Goal: Find specific page/section: Find specific page/section

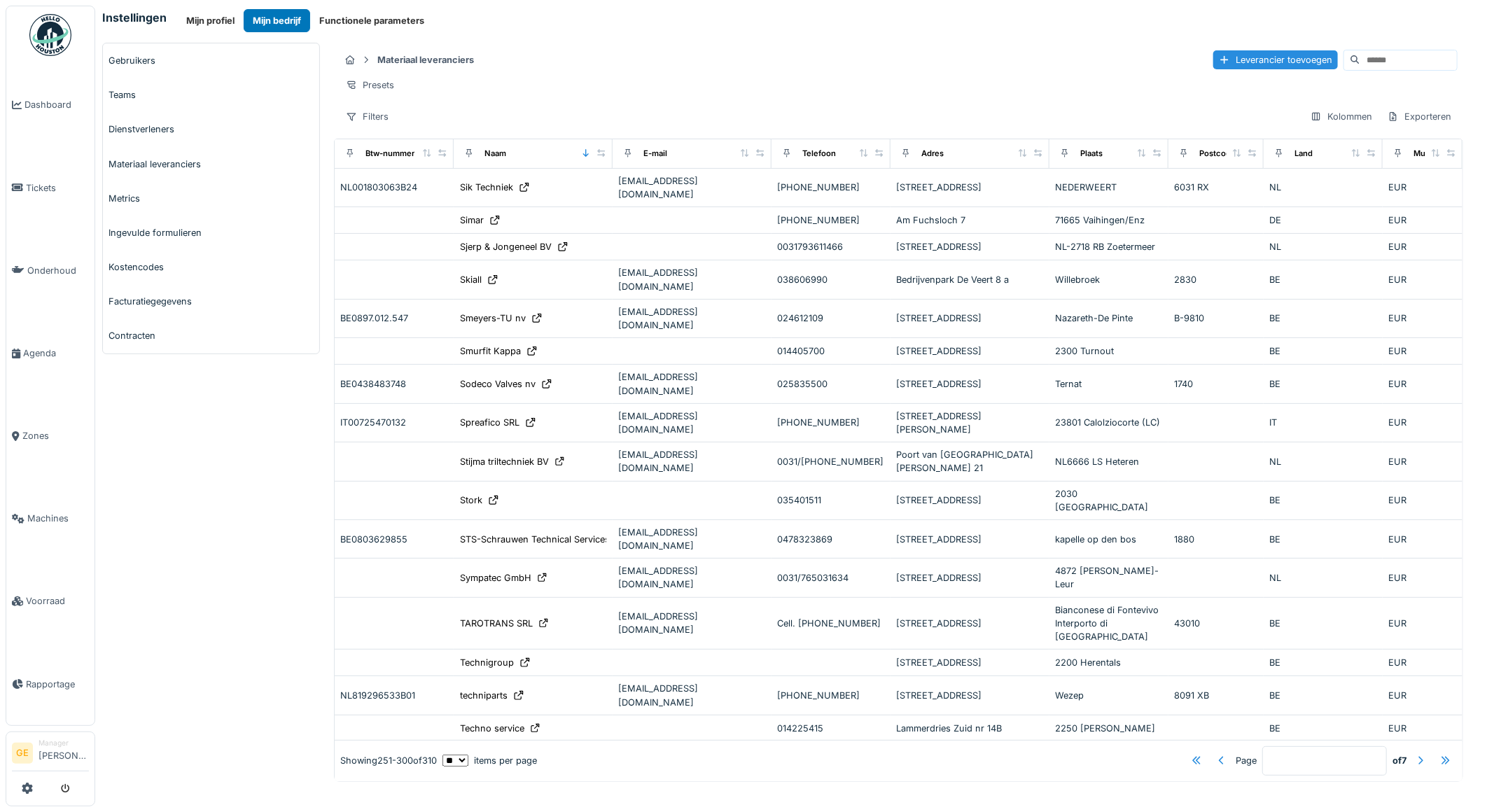
click at [172, 641] on div "Gebruikers Teams Dienstverleners Materiaal leveranciers Metrics Ingevulde formu…" at bounding box center [211, 412] width 232 height 740
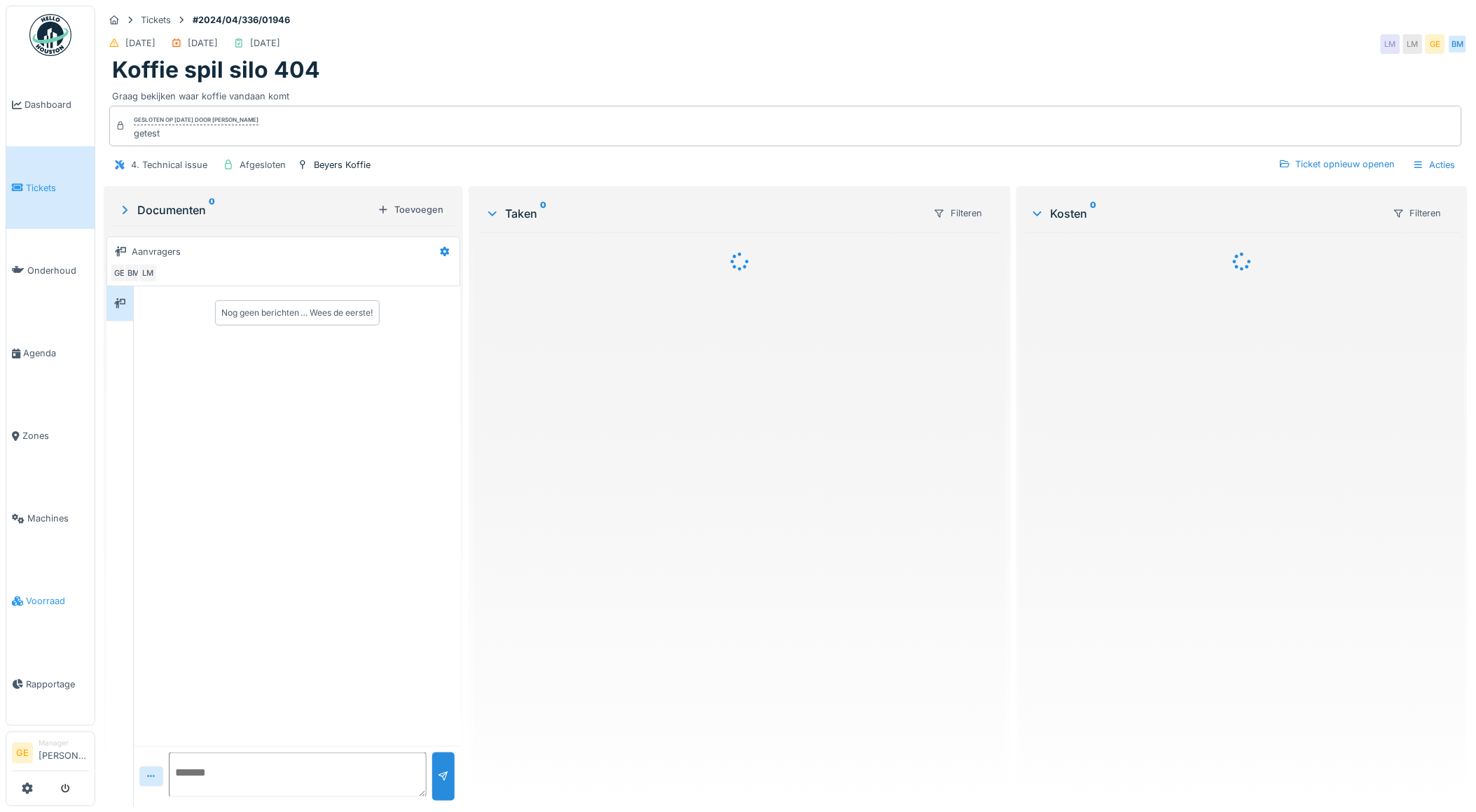
click at [45, 595] on span "Voorraad" at bounding box center [58, 601] width 63 height 13
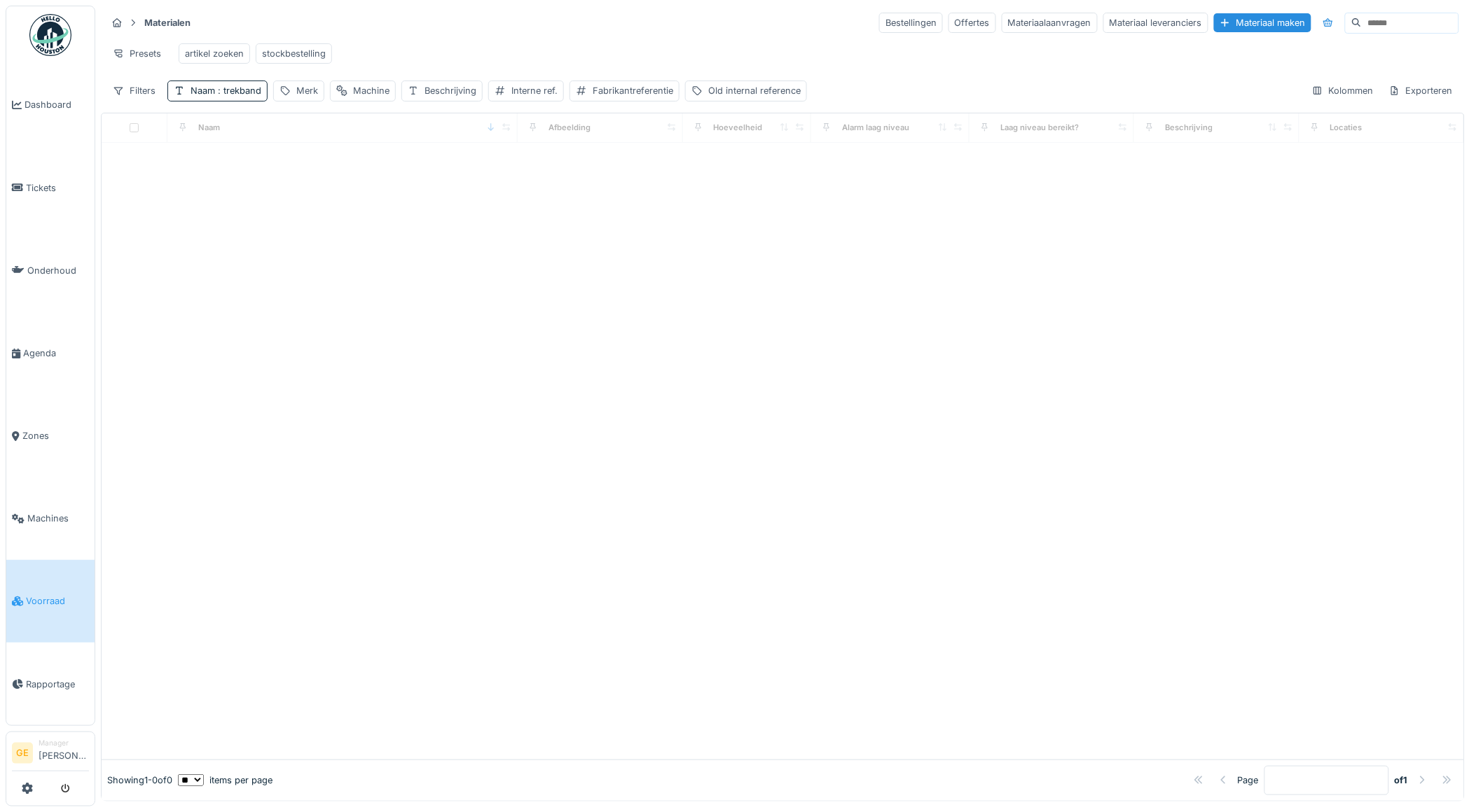
click at [339, 273] on div at bounding box center [782, 451] width 1362 height 617
click at [208, 97] on div "Naam : trekband" at bounding box center [226, 90] width 71 height 13
click at [294, 171] on input "********" at bounding box center [245, 170] width 142 height 29
click at [758, 390] on div at bounding box center [782, 451] width 1362 height 617
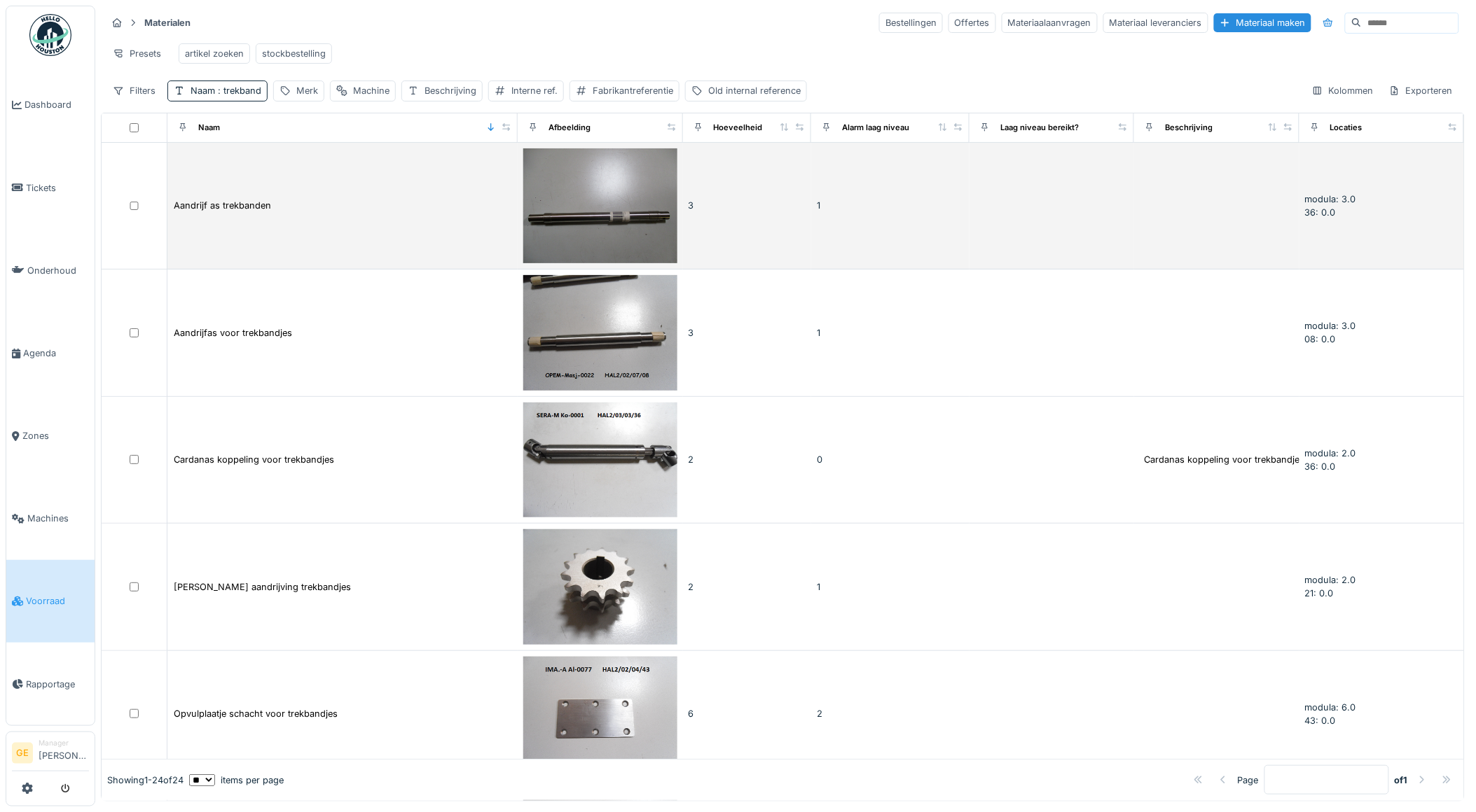
click at [290, 213] on div "Aandrijf as trekbanden" at bounding box center [342, 205] width 339 height 15
